Goal: Navigation & Orientation: Go to known website

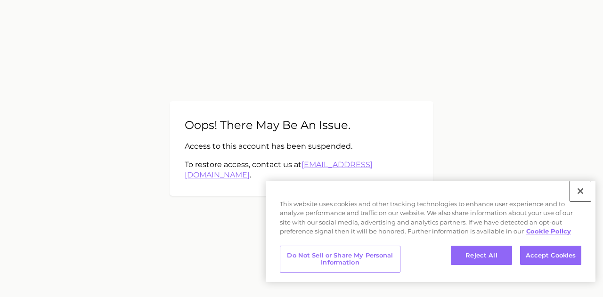
click at [583, 192] on button "Close" at bounding box center [580, 191] width 21 height 21
